Goal: Task Accomplishment & Management: Manage account settings

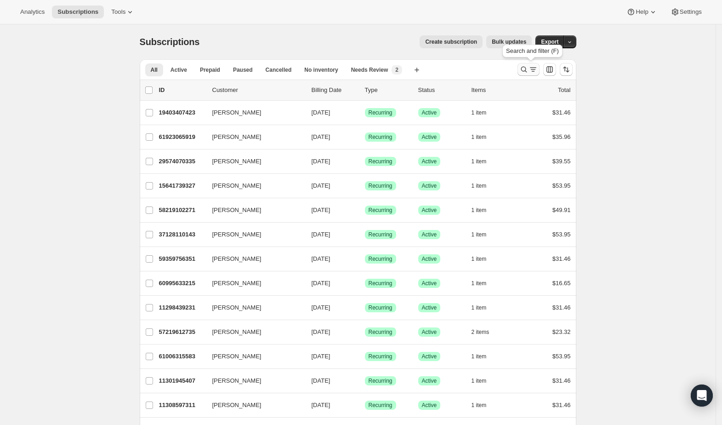
click at [526, 70] on icon "Search and filter results" at bounding box center [523, 69] width 9 height 9
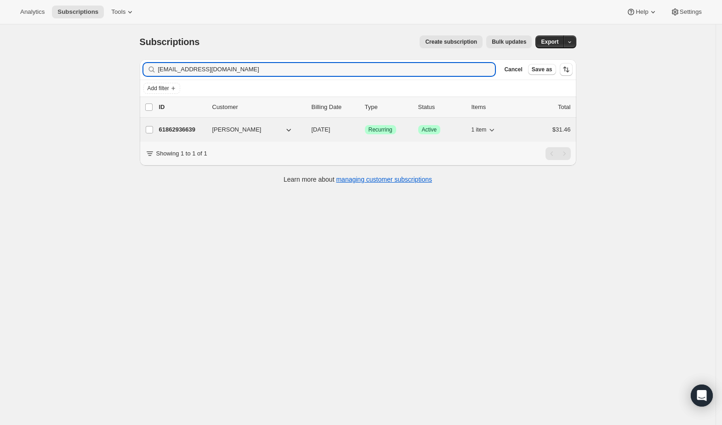
type input "[EMAIL_ADDRESS][DOMAIN_NAME]"
click at [226, 126] on span "[PERSON_NAME]" at bounding box center [236, 129] width 49 height 9
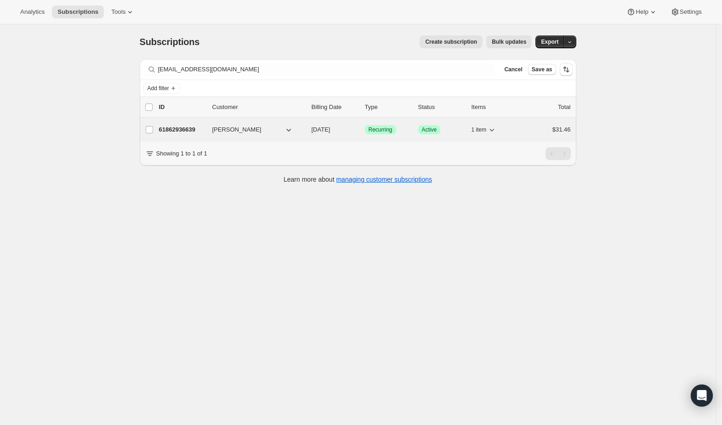
click at [197, 129] on p "61862936639" at bounding box center [182, 129] width 46 height 9
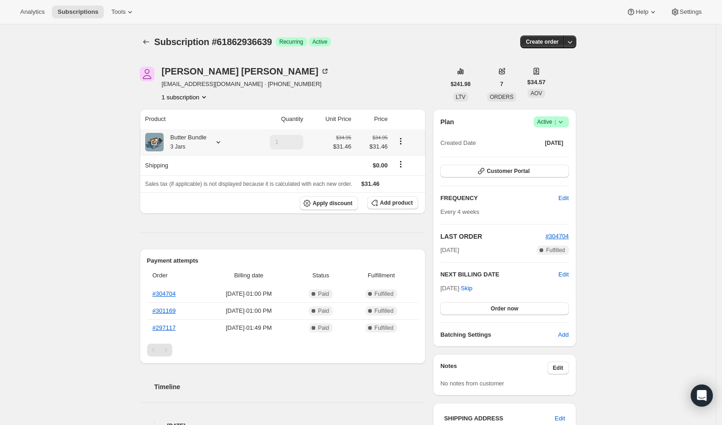
click at [222, 144] on icon at bounding box center [218, 141] width 9 height 9
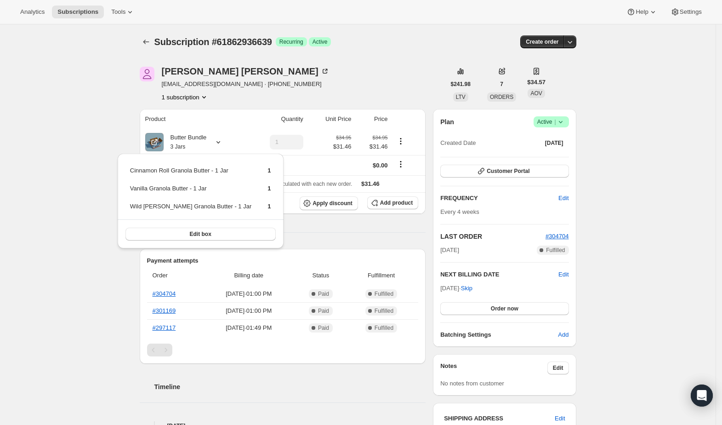
click at [81, 97] on div "Subscription #61862936639. This page is ready Subscription #61862936639 Success…" at bounding box center [358, 364] width 716 height 680
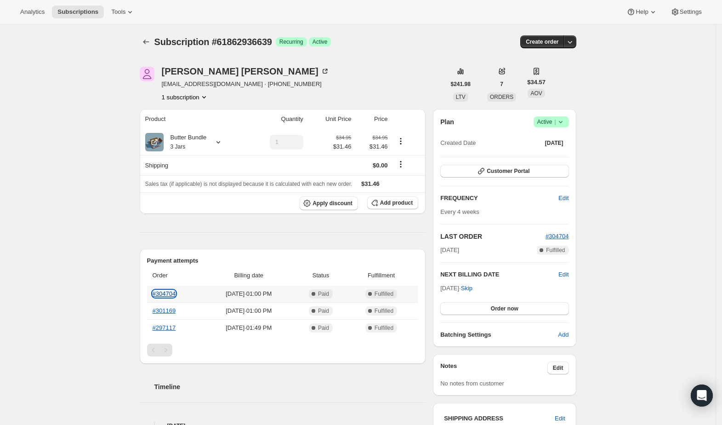
click at [165, 291] on link "#304704" at bounding box center [164, 293] width 23 height 7
click at [222, 140] on icon at bounding box center [218, 141] width 9 height 9
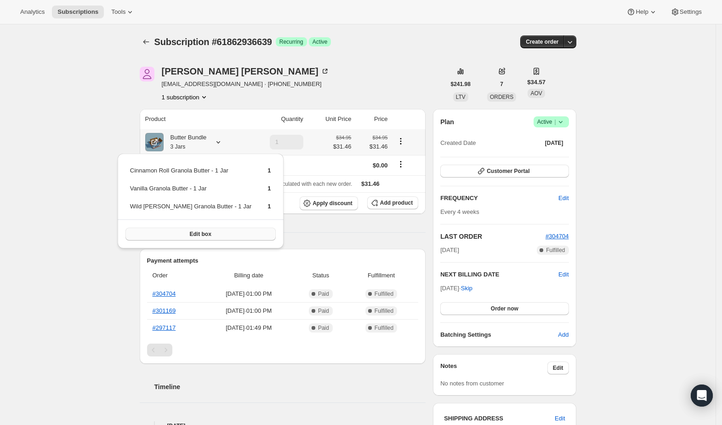
click at [198, 234] on span "Edit box" at bounding box center [201, 233] width 22 height 7
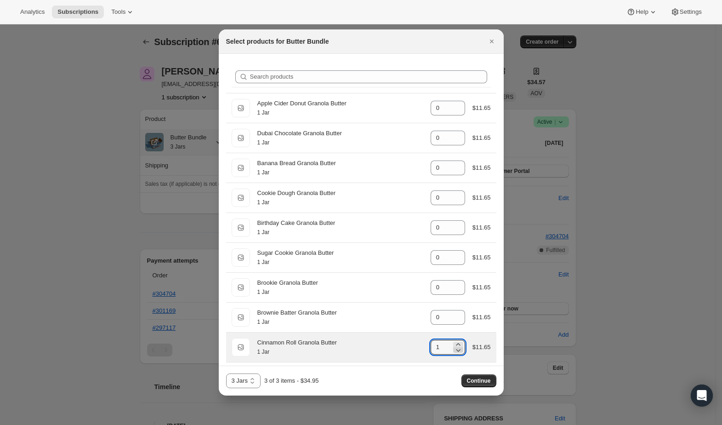
click at [454, 349] on icon ":rdt:" at bounding box center [458, 349] width 9 height 9
type input "0"
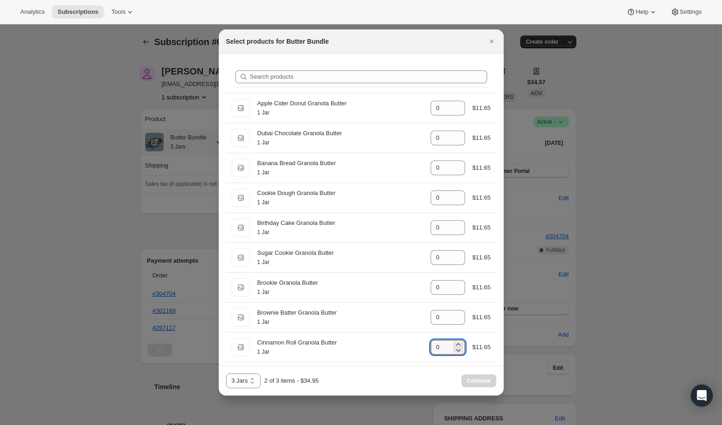
scroll to position [125, 0]
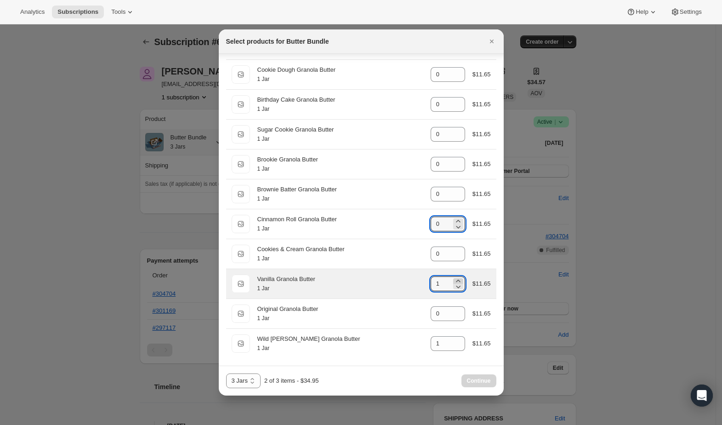
click at [454, 278] on icon ":rdt:" at bounding box center [458, 280] width 9 height 9
type input "3"
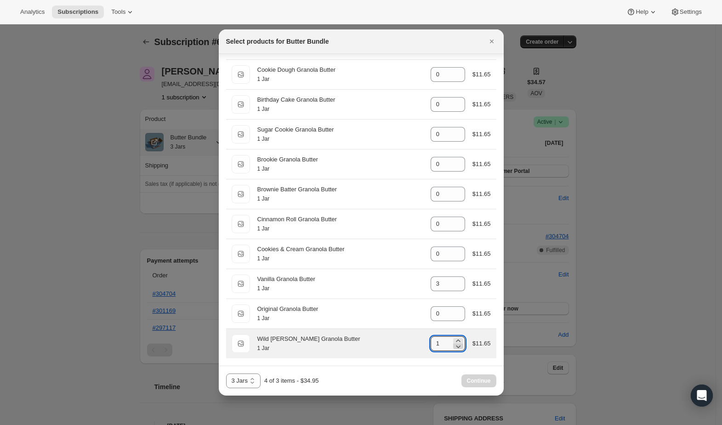
click at [456, 347] on icon ":rdt:" at bounding box center [458, 346] width 5 height 3
type input "0"
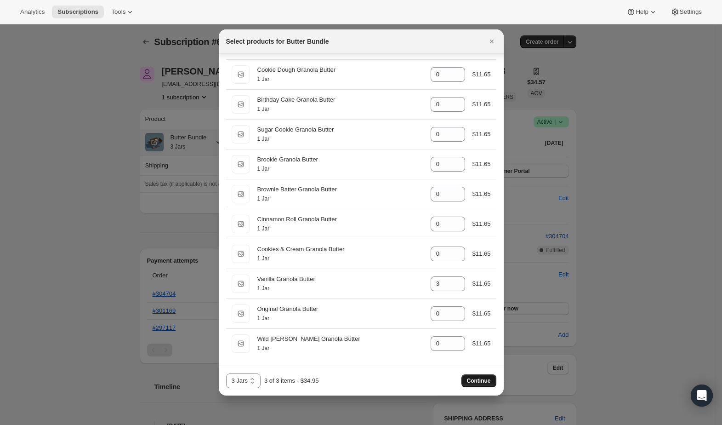
click at [483, 382] on span "Continue" at bounding box center [479, 380] width 24 height 7
